Goal: Transaction & Acquisition: Purchase product/service

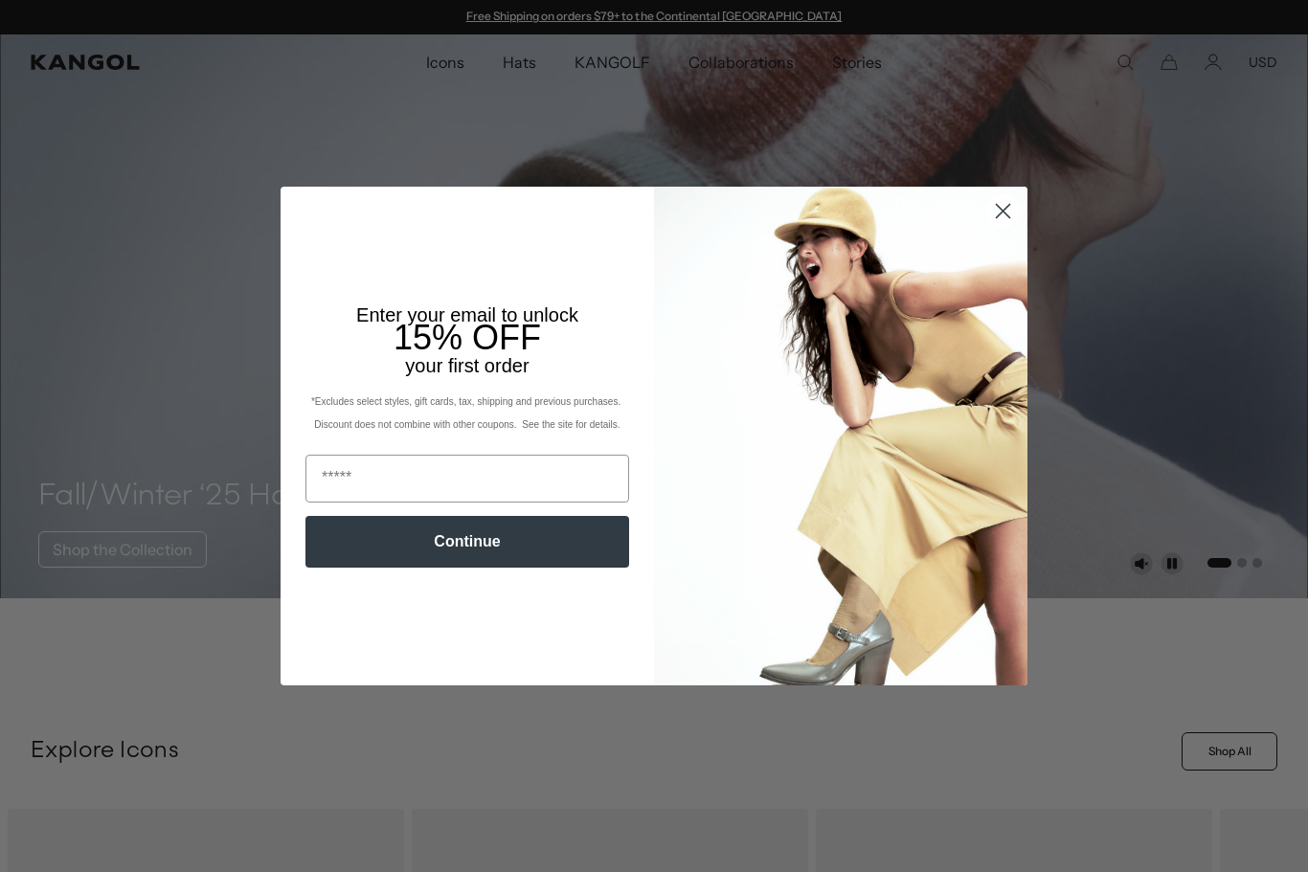
click at [567, 476] on input "Email" at bounding box center [467, 479] width 324 height 48
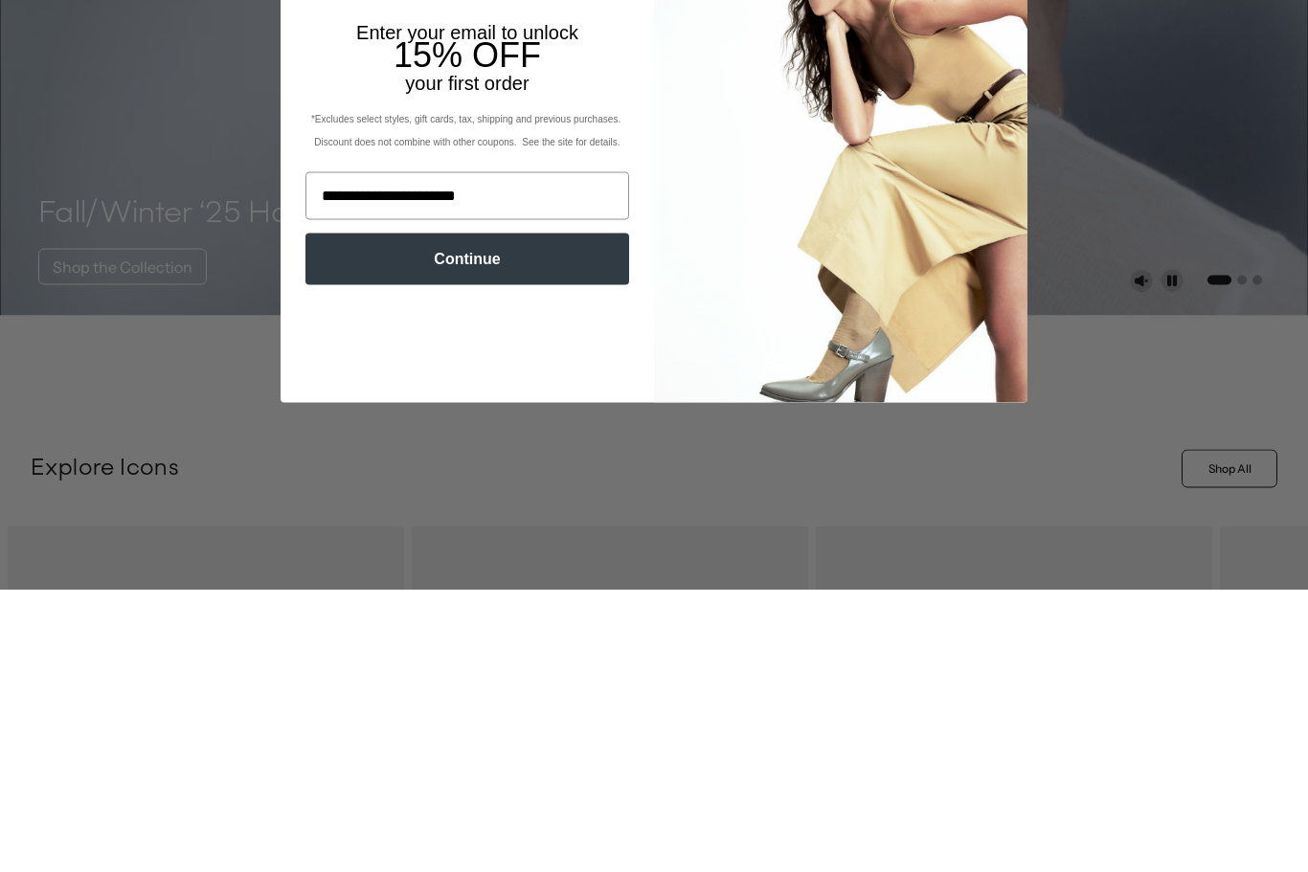
type input "**********"
click at [542, 516] on button "Continue" at bounding box center [467, 542] width 324 height 52
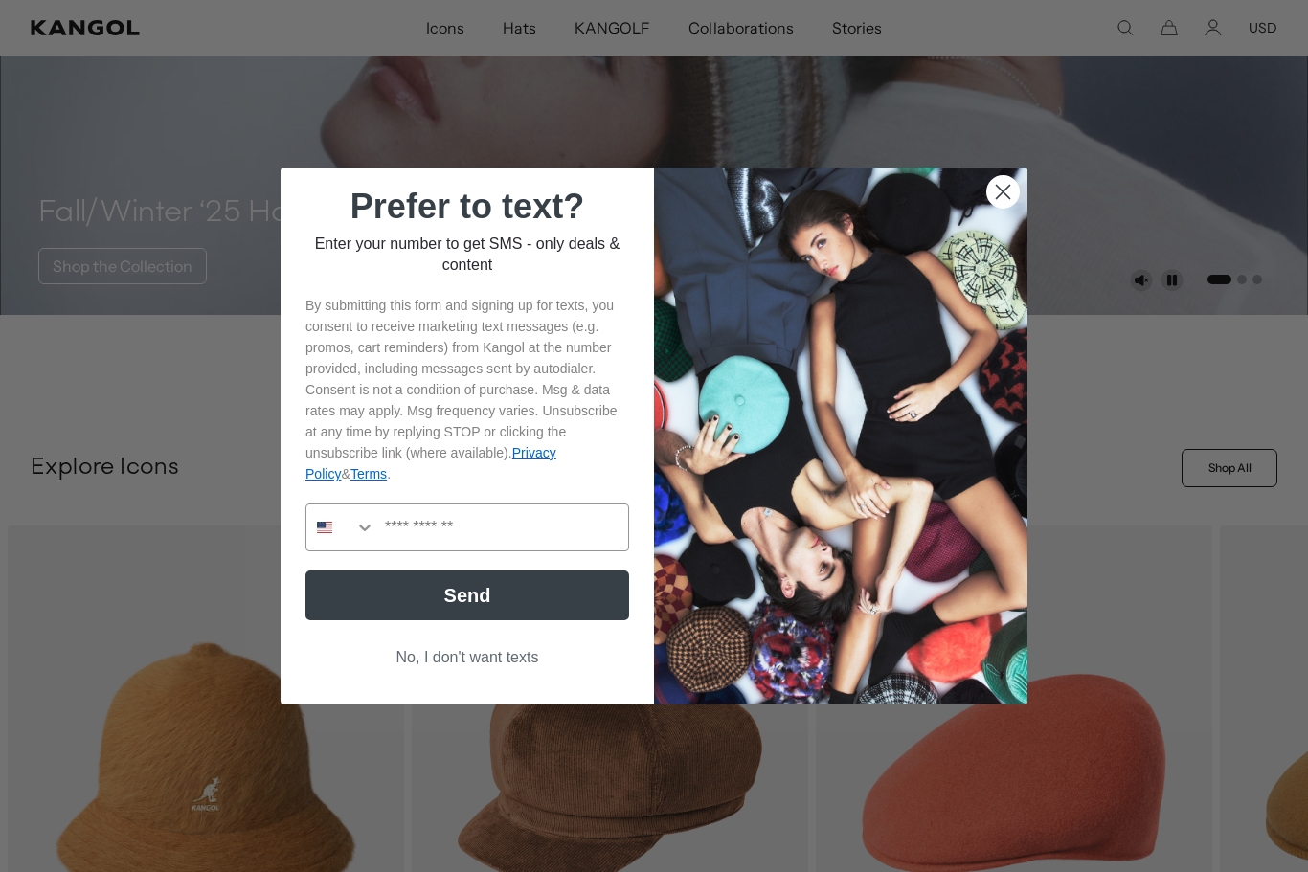
click at [436, 676] on button "No, I don't want texts" at bounding box center [467, 657] width 324 height 36
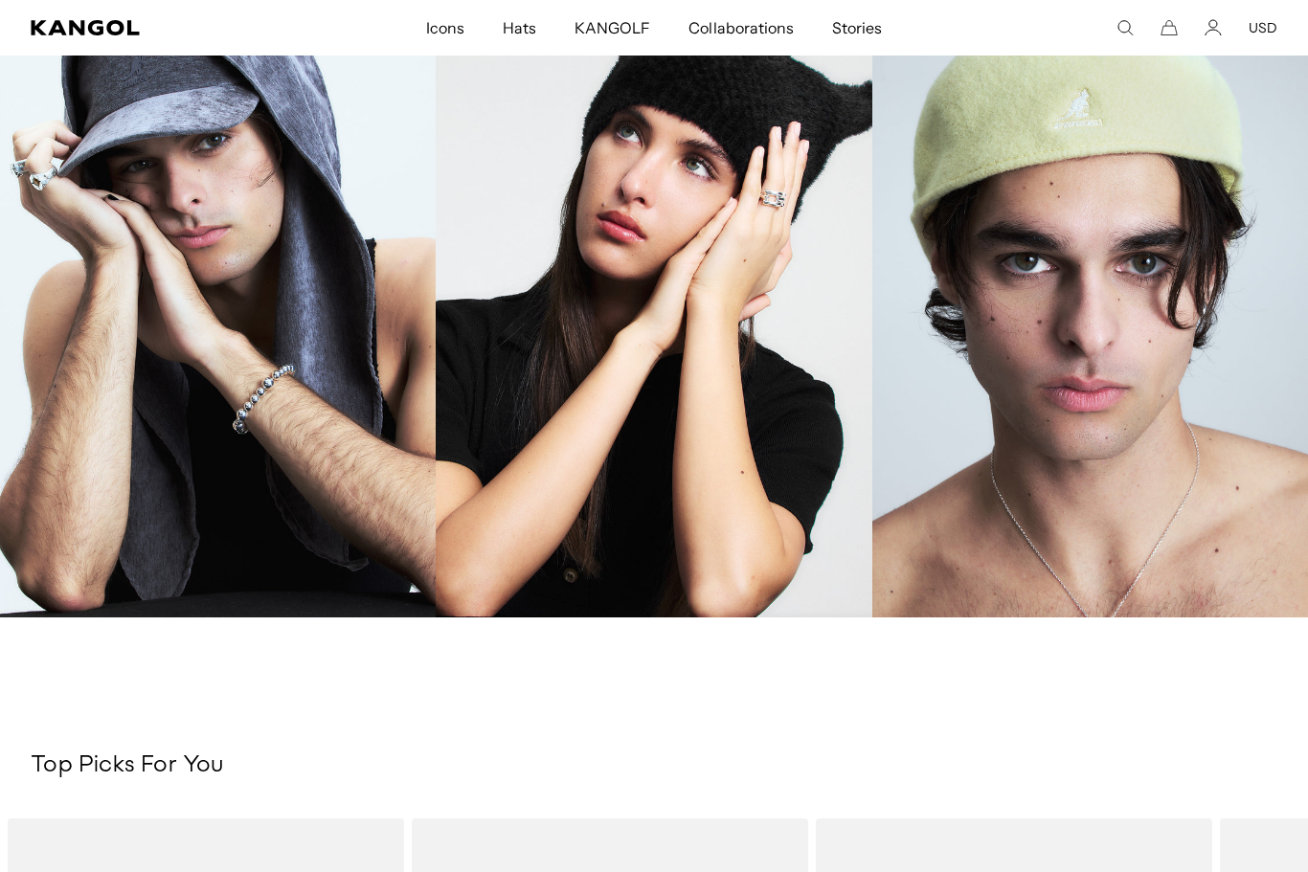
scroll to position [2109, 0]
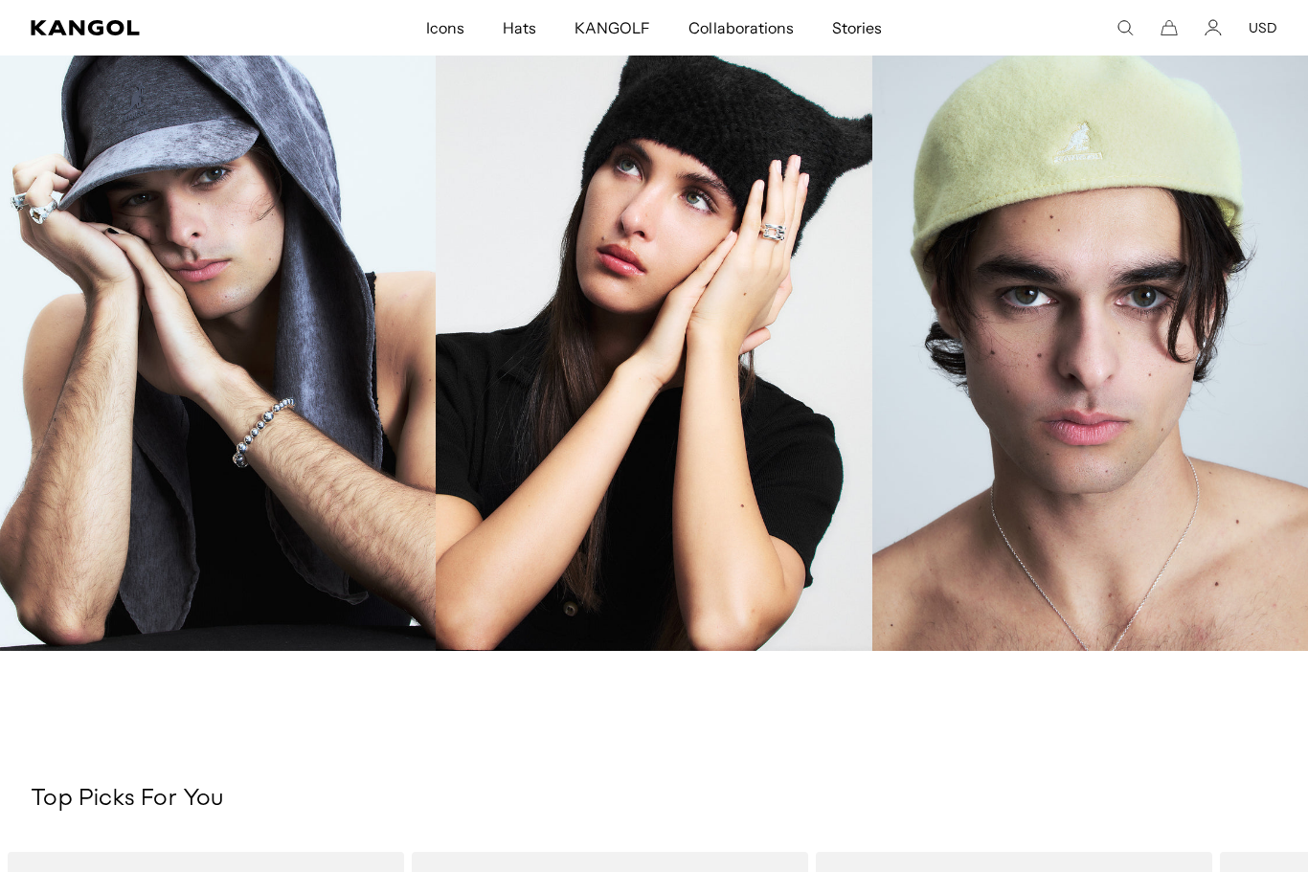
click at [1122, 30] on icon "Search here" at bounding box center [1124, 27] width 17 height 17
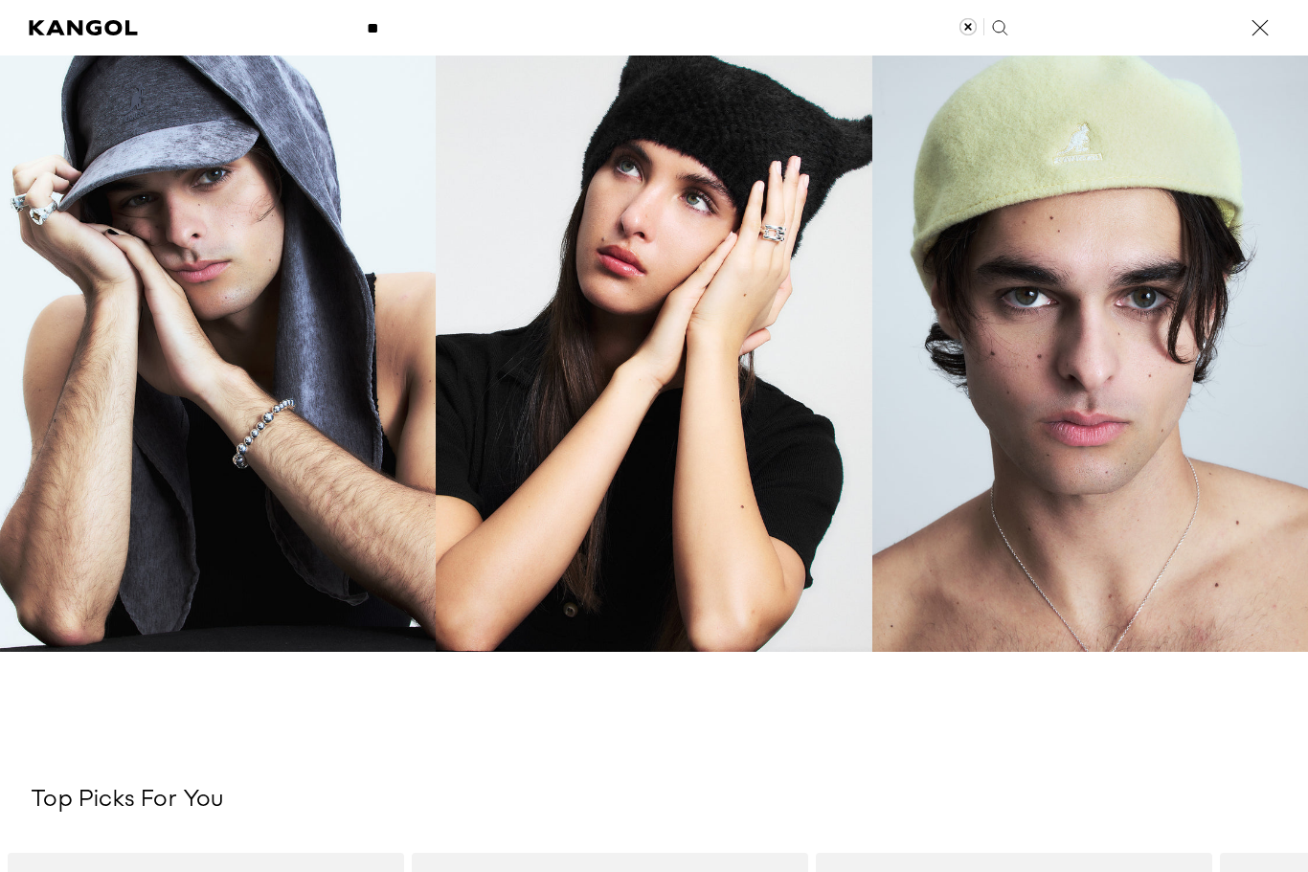
scroll to position [0, 394]
type input "**"
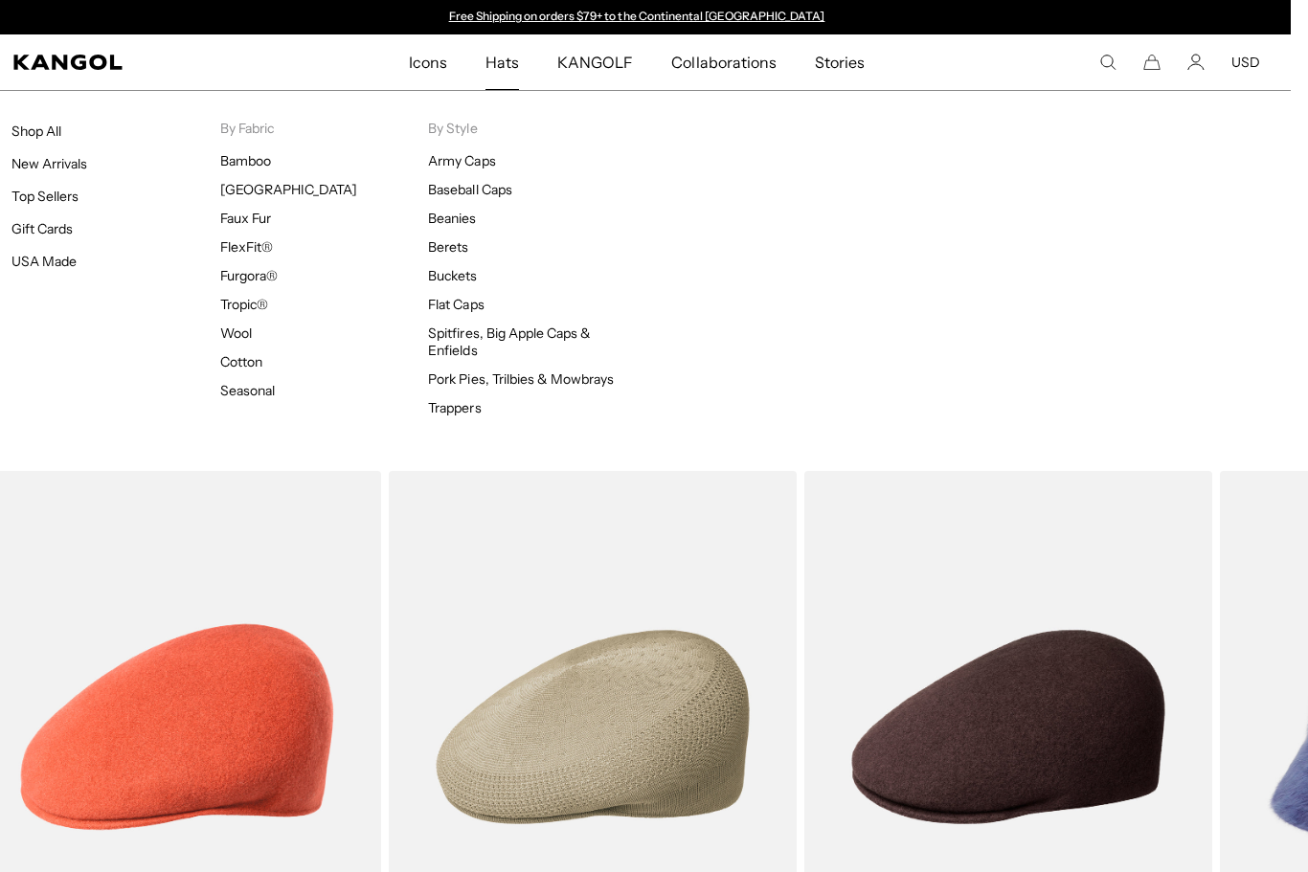
click at [58, 197] on link "Top Sellers" at bounding box center [44, 196] width 67 height 17
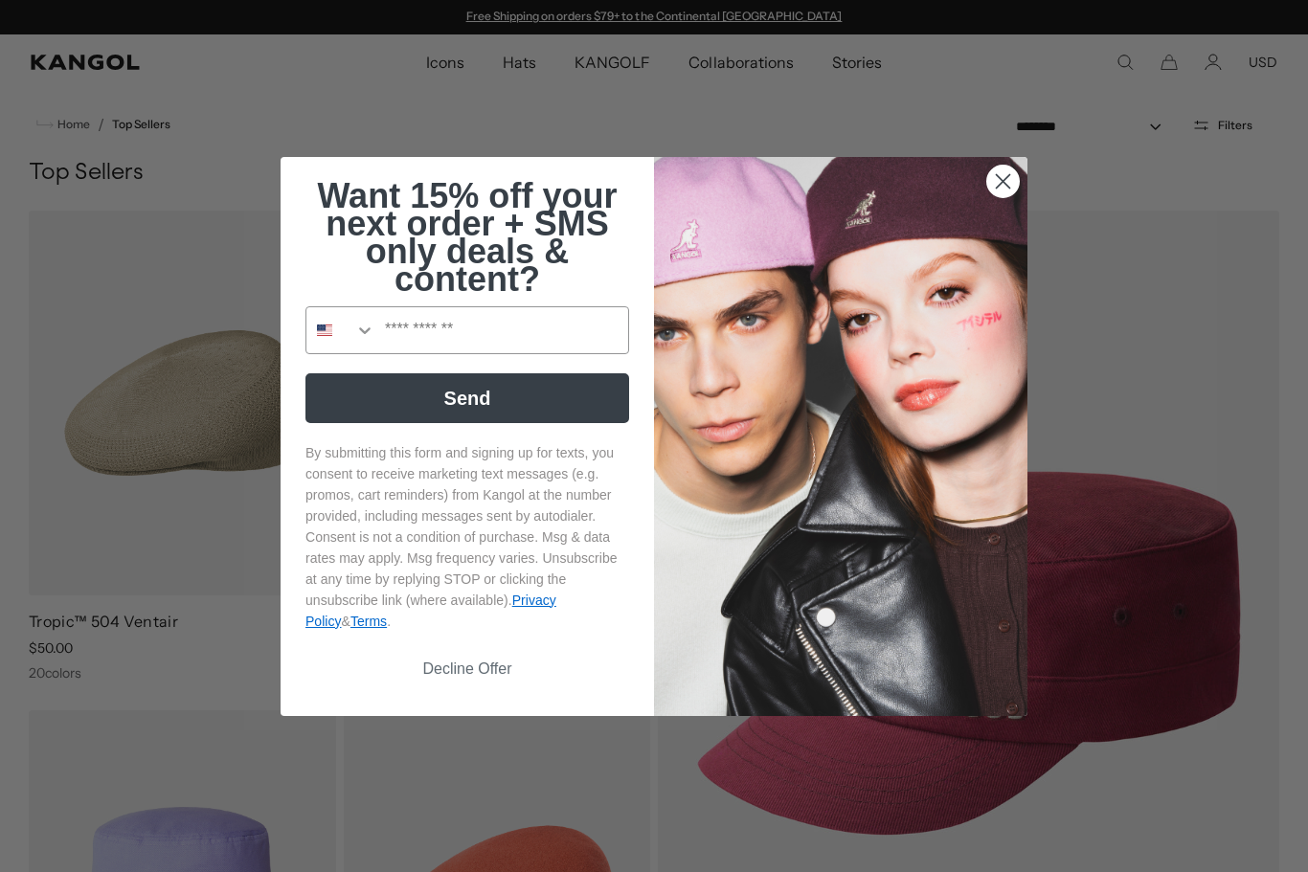
click at [1005, 184] on circle "Close dialog" at bounding box center [1003, 181] width 32 height 32
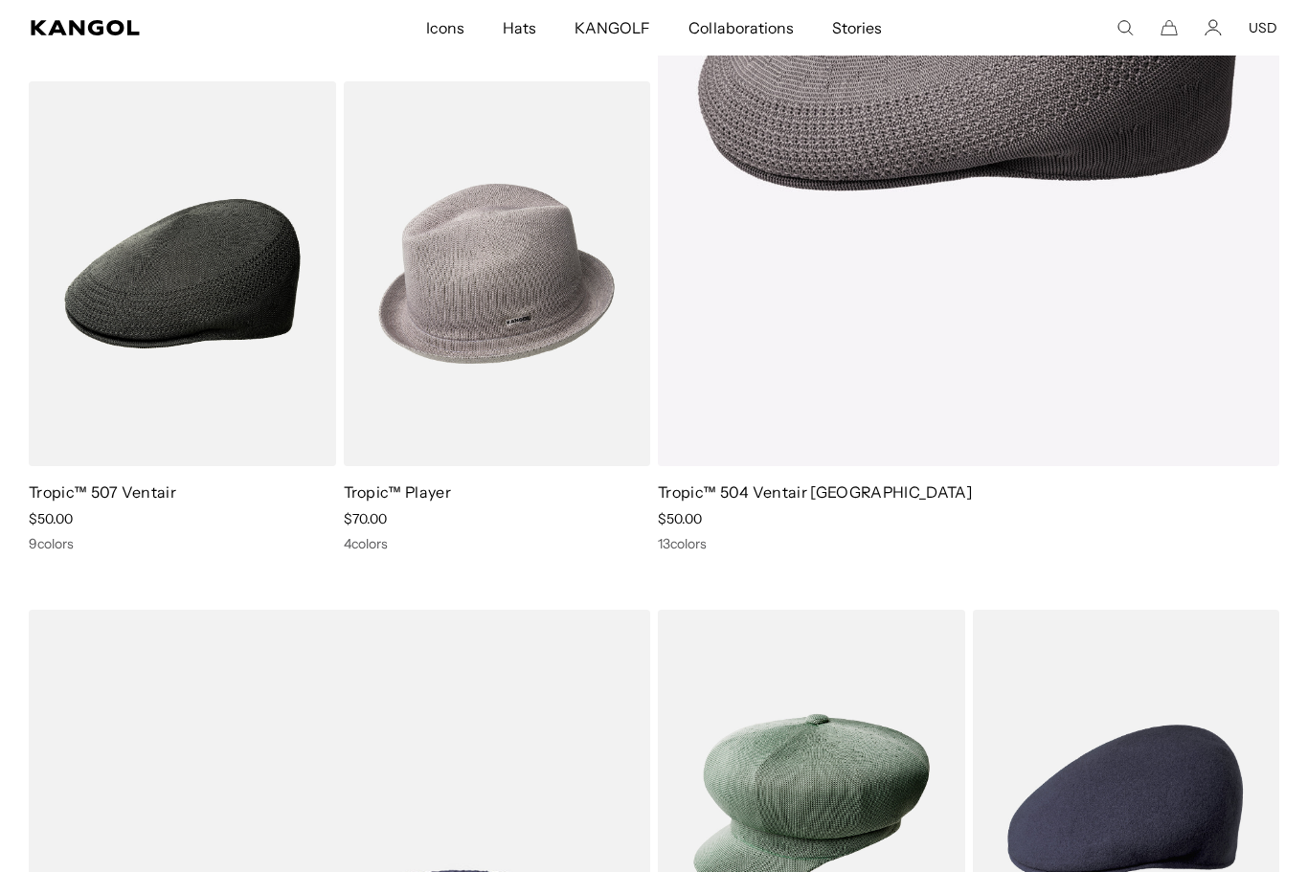
scroll to position [6804, 0]
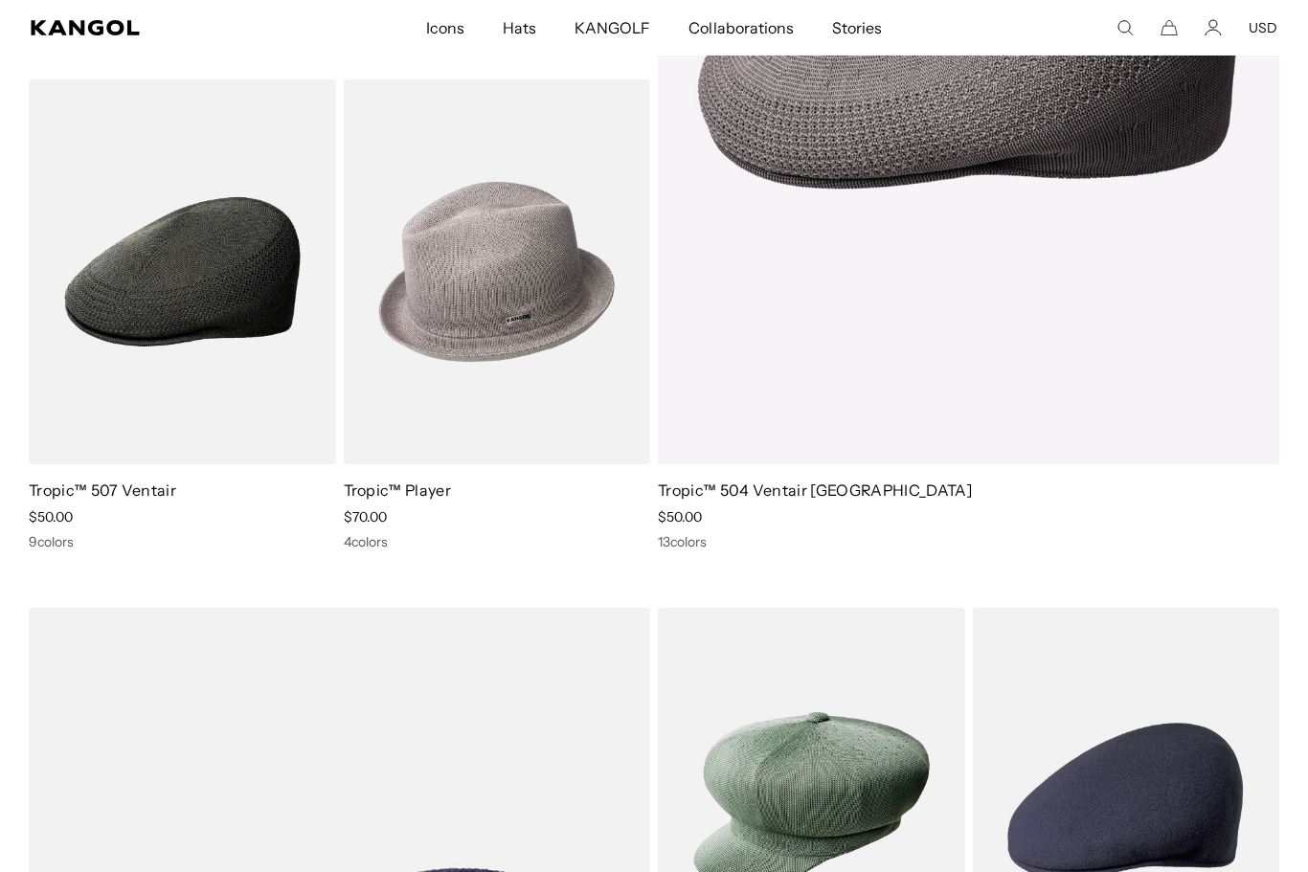
click at [0, 0] on img at bounding box center [0, 0] width 0 height 0
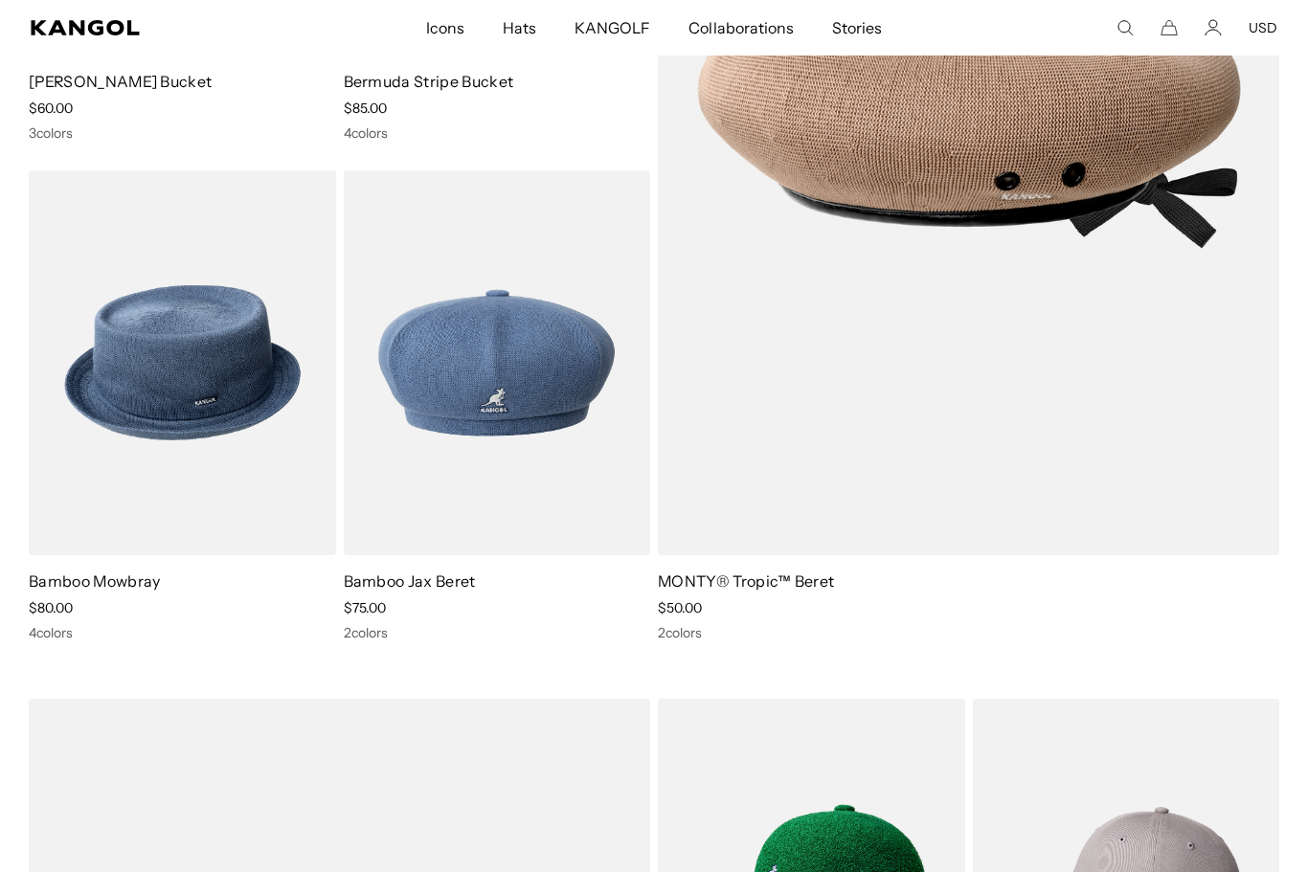
scroll to position [0, 394]
click at [0, 0] on img at bounding box center [0, 0] width 0 height 0
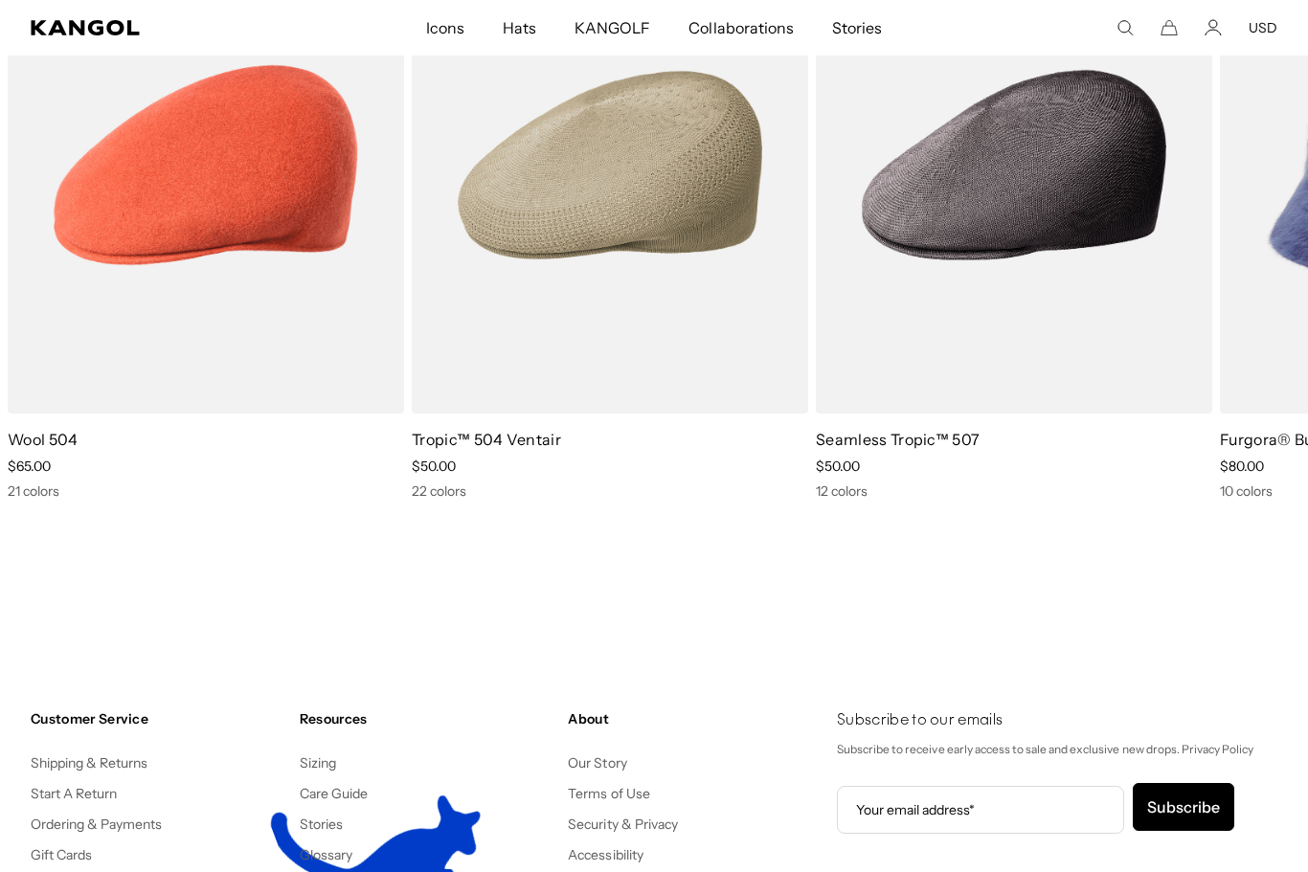
scroll to position [11260, 0]
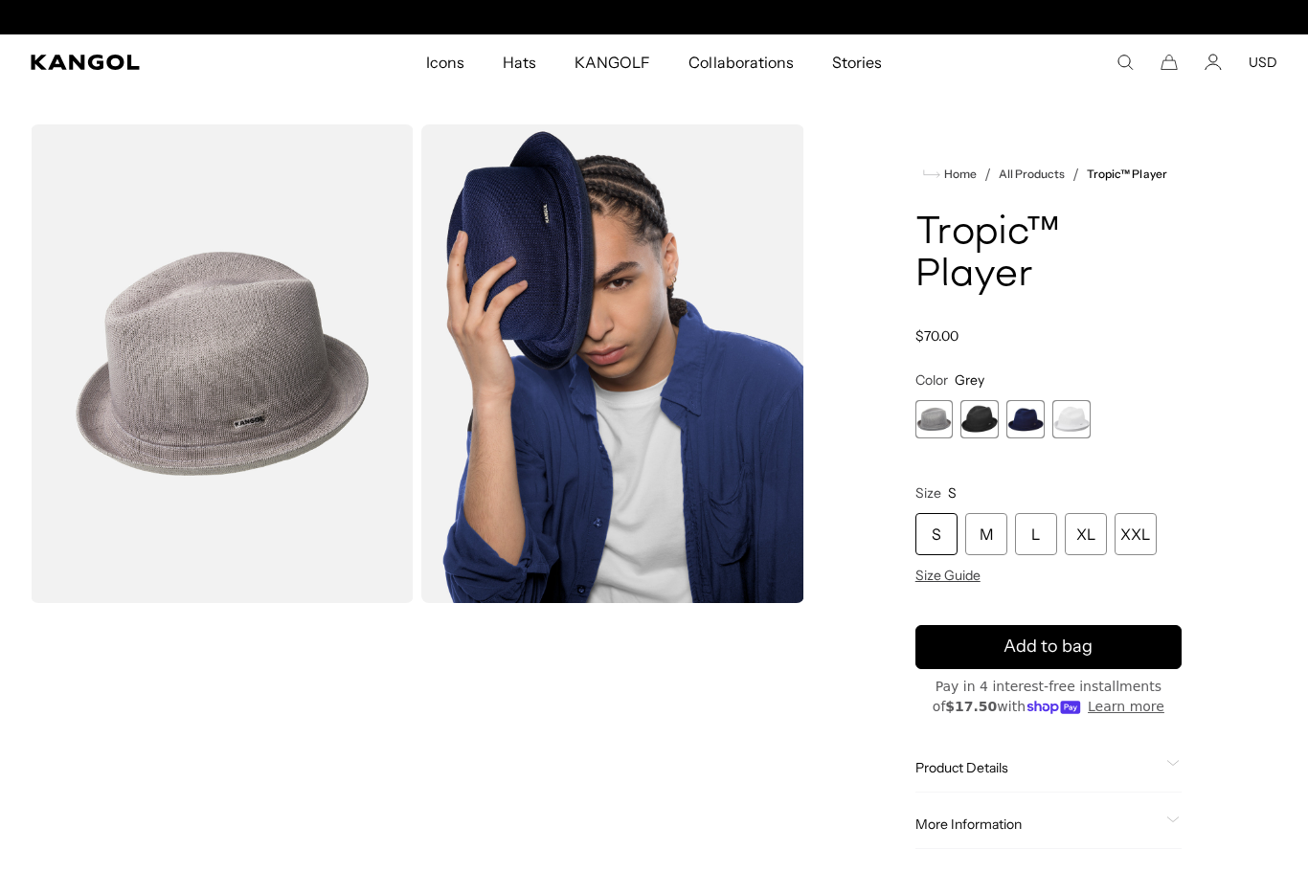
scroll to position [0, 394]
click at [974, 577] on span "Size Guide" at bounding box center [947, 575] width 65 height 17
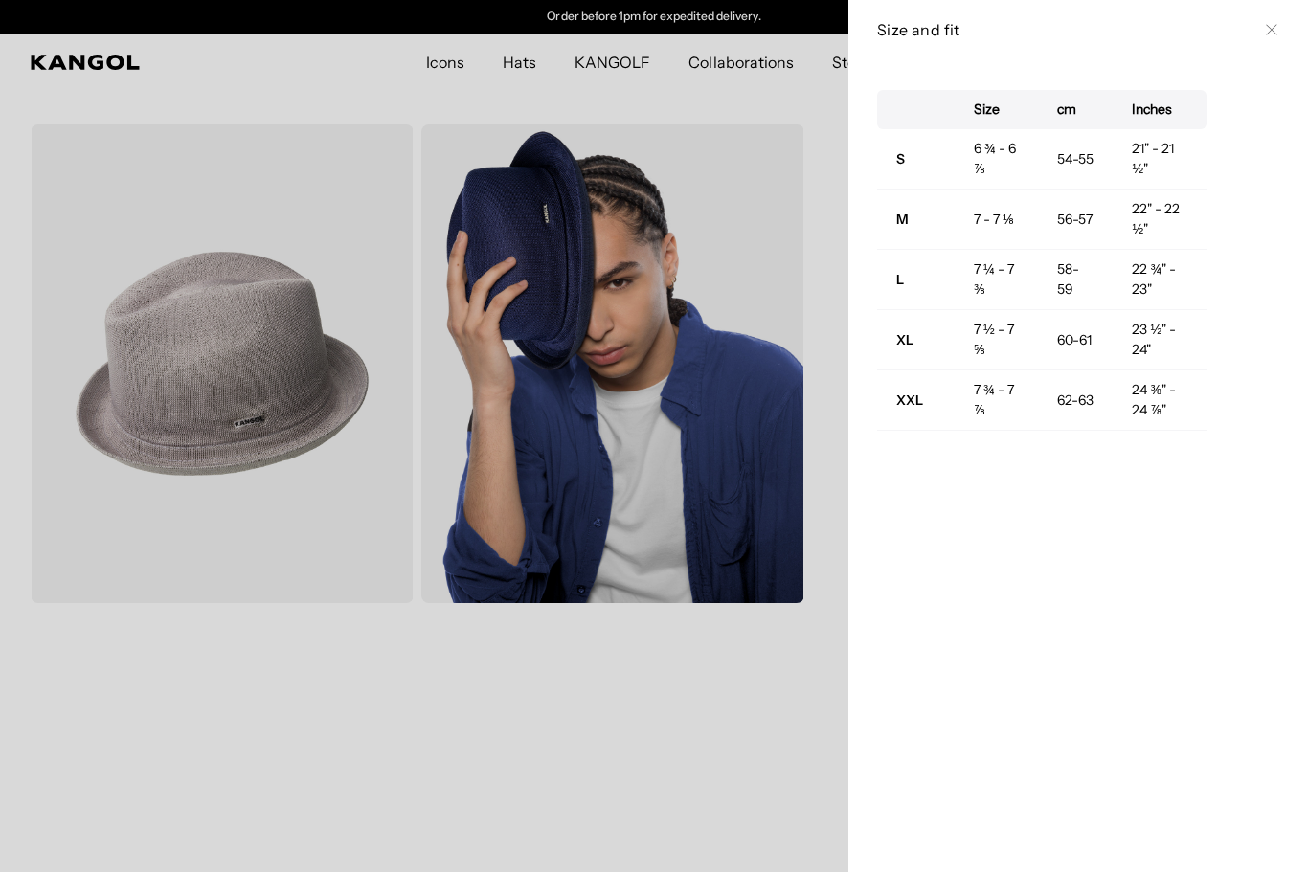
click at [297, 681] on div at bounding box center [654, 436] width 1308 height 872
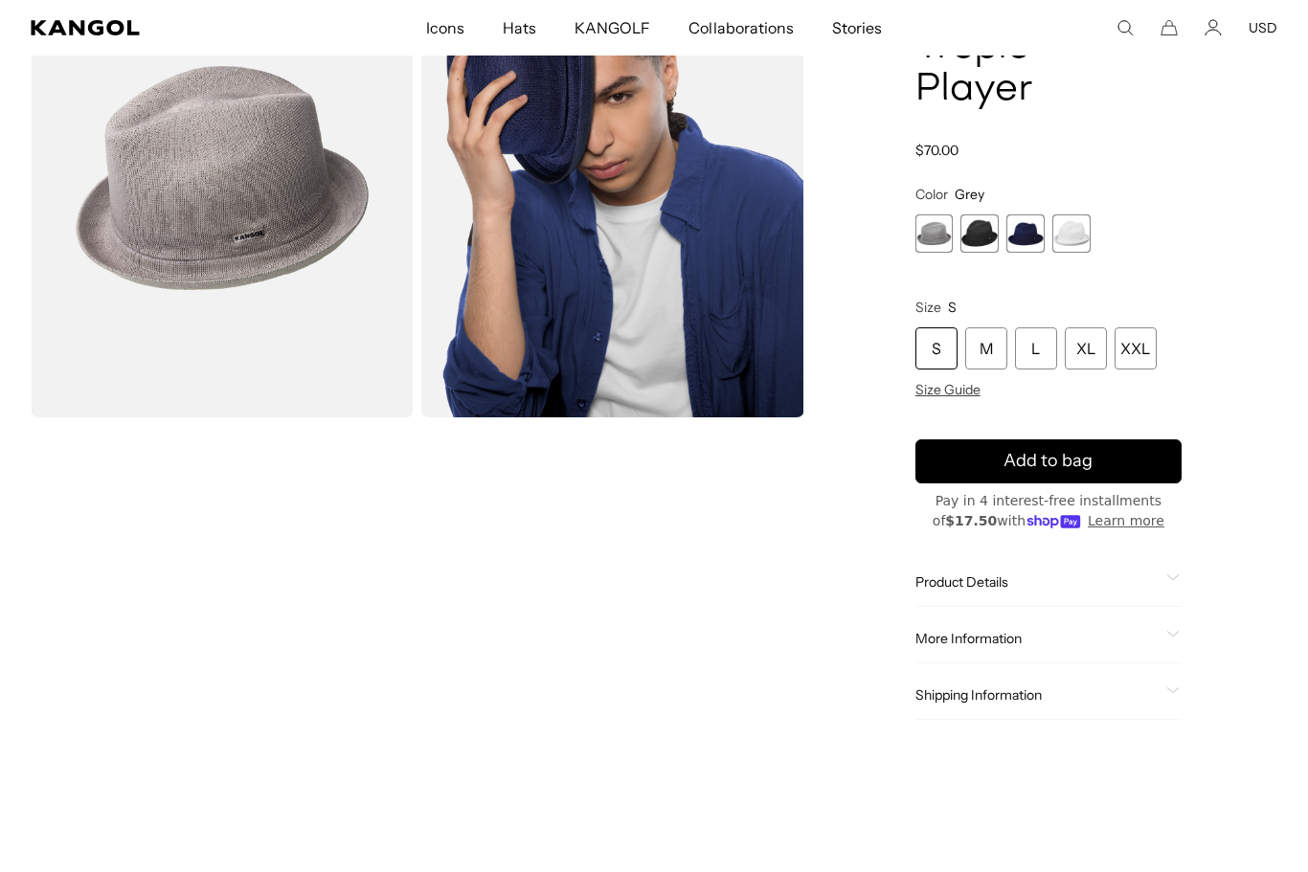
scroll to position [161, 0]
